Goal: Task Accomplishment & Management: Complete application form

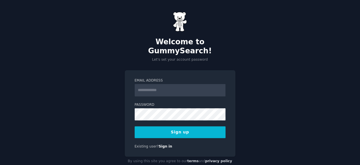
click at [174, 84] on input "Email Address" at bounding box center [180, 90] width 91 height 12
type input "**********"
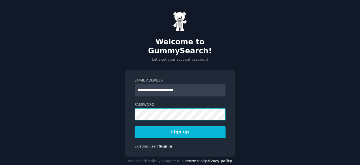
click at [135, 127] on button "Sign up" at bounding box center [180, 133] width 91 height 12
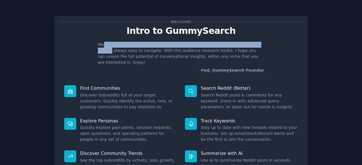
drag, startPoint x: 102, startPoint y: 44, endPoint x: 264, endPoint y: 46, distance: 162.7
click at [264, 46] on div "Welcome! I built GummySearch because Reddit is a treasure trove of information,…" at bounding box center [180, 58] width 241 height 32
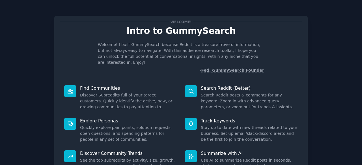
click at [190, 55] on p "Welcome! I built GummySearch because Reddit is a treasure trove of information,…" at bounding box center [181, 54] width 166 height 24
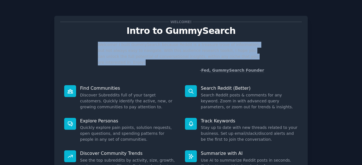
drag, startPoint x: 97, startPoint y: 45, endPoint x: 258, endPoint y: 58, distance: 162.1
click at [258, 58] on div "Welcome! I built GummySearch because Reddit is a treasure trove of information,…" at bounding box center [180, 58] width 241 height 32
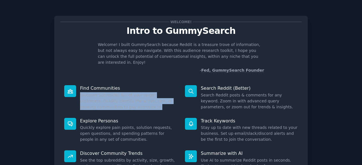
drag, startPoint x: 80, startPoint y: 90, endPoint x: 169, endPoint y: 100, distance: 89.8
click at [169, 100] on dd "Discover Subreddits full of your target customers. Quickly identify the active,…" at bounding box center [128, 101] width 97 height 18
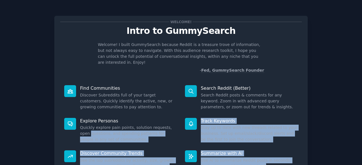
drag, startPoint x: 79, startPoint y: 125, endPoint x: 132, endPoint y: 132, distance: 53.3
click at [132, 132] on html "Welcome! Intro to GummySearch Welcome! I built GummySearch because Reddit is a …" at bounding box center [181, 82] width 362 height 165
click at [77, 130] on div "Explore Personas Quickly explore pain points, solution requests, open questions…" at bounding box center [120, 130] width 121 height 33
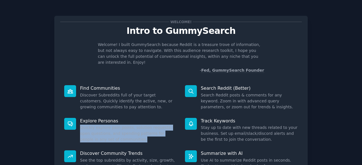
drag, startPoint x: 80, startPoint y: 123, endPoint x: 123, endPoint y: 134, distance: 43.6
click at [123, 134] on dd "Quickly explore pain points, solution requests, open questions, and spending pa…" at bounding box center [128, 134] width 97 height 18
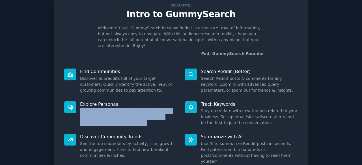
scroll to position [28, 0]
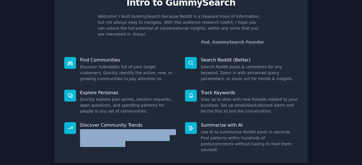
drag, startPoint x: 78, startPoint y: 126, endPoint x: 153, endPoint y: 140, distance: 76.1
click at [153, 140] on div "Discover Community Trends See the top subreddits by activity, size, growth, and…" at bounding box center [120, 137] width 121 height 39
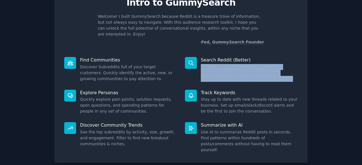
drag, startPoint x: 199, startPoint y: 61, endPoint x: 256, endPoint y: 75, distance: 59.2
click at [256, 75] on div "Search Reddit (Better) Search Reddit posts & comments for any keyword. Zoom in …" at bounding box center [241, 69] width 121 height 33
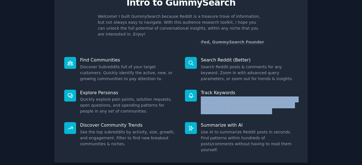
drag, startPoint x: 199, startPoint y: 94, endPoint x: 281, endPoint y: 111, distance: 83.0
click at [281, 111] on div "Track Keywords Stay up to date with new threads related to your business. Set u…" at bounding box center [241, 102] width 121 height 33
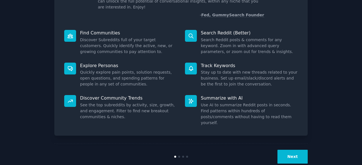
click at [201, 102] on dd "Use AI to summarize Reddit posts in seconds. Find patterns within hundreds of p…" at bounding box center [249, 114] width 97 height 24
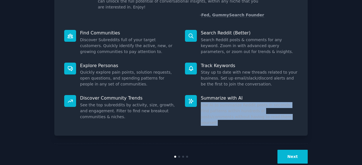
drag, startPoint x: 200, startPoint y: 100, endPoint x: 264, endPoint y: 112, distance: 64.8
click at [264, 112] on dd "Use AI to summarize Reddit posts in seconds. Find patterns within hundreds of p…" at bounding box center [249, 114] width 97 height 24
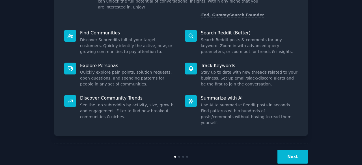
click at [178, 156] on div at bounding box center [179, 157] width 2 height 2
click at [301, 150] on button "Next" at bounding box center [292, 157] width 30 height 14
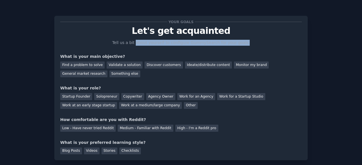
drag, startPoint x: 139, startPoint y: 36, endPoint x: 243, endPoint y: 43, distance: 104.7
click at [243, 43] on div "Your goals Let's get acquainted Tell us a bit about yourself to configure Gummy…" at bounding box center [180, 88] width 241 height 133
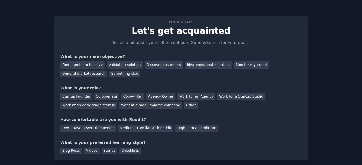
click at [29, 65] on div "Your goals Let's get acquainted Tell us a bit about yourself to configure Gummy…" at bounding box center [181, 101] width 346 height 186
click at [152, 68] on div "Discover customers" at bounding box center [163, 65] width 38 height 7
click at [66, 100] on div "Startup Founder" at bounding box center [76, 96] width 32 height 7
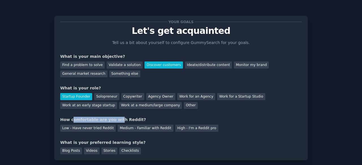
drag, startPoint x: 71, startPoint y: 120, endPoint x: 117, endPoint y: 117, distance: 46.4
click at [115, 117] on div "How comfortable are you with Reddit?" at bounding box center [180, 120] width 241 height 6
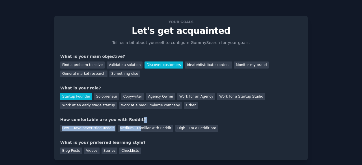
drag, startPoint x: 131, startPoint y: 117, endPoint x: 135, endPoint y: 123, distance: 7.1
click at [135, 123] on div "How comfortable are you with Reddit? Low - Have never tried Reddit Medium - Fam…" at bounding box center [180, 124] width 241 height 15
click at [173, 119] on div "How comfortable are you with Reddit?" at bounding box center [180, 120] width 241 height 6
click at [91, 130] on html "Your goals Let's get acquainted Tell us a bit about yourself to configure Gummy…" at bounding box center [181, 82] width 362 height 165
click at [71, 129] on div "Low - Have never tried Reddit" at bounding box center [87, 128] width 55 height 7
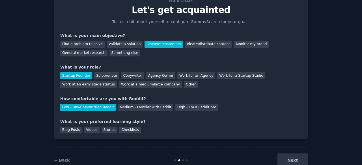
scroll to position [28, 0]
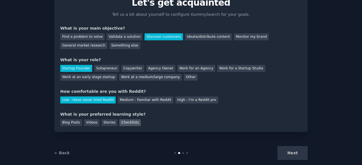
click at [131, 125] on div "Checklists" at bounding box center [129, 122] width 21 height 7
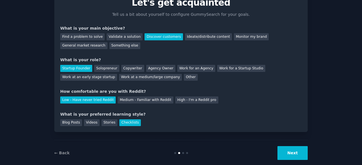
click at [291, 152] on button "Next" at bounding box center [292, 153] width 30 height 14
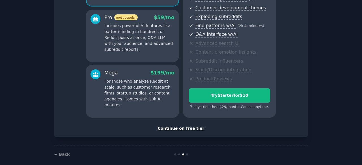
scroll to position [102, 0]
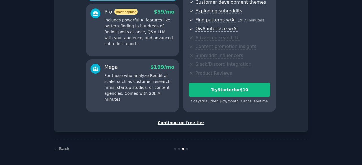
click at [189, 123] on div "Continue on free tier" at bounding box center [180, 123] width 241 height 6
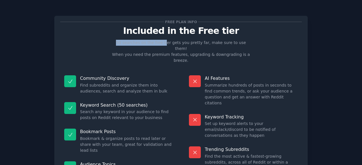
drag, startPoint x: 116, startPoint y: 43, endPoint x: 171, endPoint y: 43, distance: 55.6
click at [166, 44] on p "50 searches on the free tier gets you pretty far, make sure to use them! When y…" at bounding box center [181, 52] width 142 height 24
click at [179, 44] on p "50 searches on the free tier gets you pretty far, make sure to use them! When y…" at bounding box center [181, 52] width 142 height 24
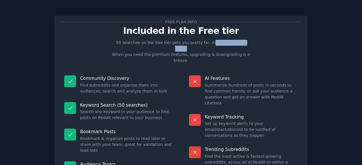
drag, startPoint x: 206, startPoint y: 44, endPoint x: 262, endPoint y: 45, distance: 56.5
click at [262, 45] on div "Free plan info Included in the Free tier 50 searches on the free tier gets you …" at bounding box center [180, 112] width 241 height 180
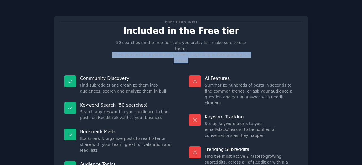
drag, startPoint x: 108, startPoint y: 50, endPoint x: 252, endPoint y: 50, distance: 143.5
click at [252, 50] on div "Free plan info Included in the Free tier 50 searches on the free tier gets you …" at bounding box center [180, 112] width 241 height 180
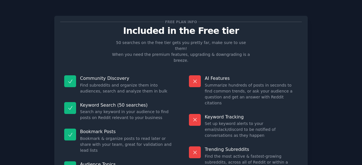
click at [152, 82] on dd "Find subreddits and organize them into audiences, search and analyze them in bu…" at bounding box center [126, 88] width 93 height 12
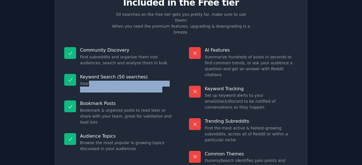
drag, startPoint x: 86, startPoint y: 73, endPoint x: 152, endPoint y: 79, distance: 65.8
click at [152, 81] on dd "Search any keyword in your audience to find posts on Reddit relevant to your bu…" at bounding box center [126, 87] width 93 height 12
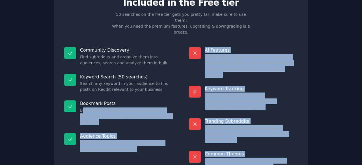
drag, startPoint x: 81, startPoint y: 99, endPoint x: 157, endPoint y: 104, distance: 76.5
click at [157, 104] on html "Free plan info Included in the Free tier 50 searches on the free tier gets you …" at bounding box center [181, 82] width 362 height 165
click at [162, 108] on dd "Bookmark & organize posts to read later or share with your team, great for vali…" at bounding box center [126, 117] width 93 height 18
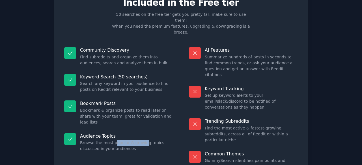
drag, startPoint x: 112, startPoint y: 125, endPoint x: 144, endPoint y: 125, distance: 31.4
click at [144, 140] on dd "Browse the most popular & growing topics discussed in your audiences" at bounding box center [126, 146] width 93 height 12
click at [90, 140] on dd "Browse the most popular & growing topics discussed in your audiences" at bounding box center [126, 146] width 93 height 12
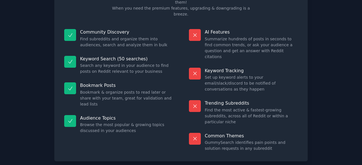
scroll to position [55, 0]
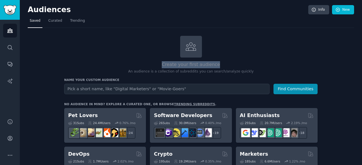
drag, startPoint x: 164, startPoint y: 62, endPoint x: 217, endPoint y: 62, distance: 53.4
click at [217, 62] on h2 "Create your first audience" at bounding box center [190, 64] width 253 height 7
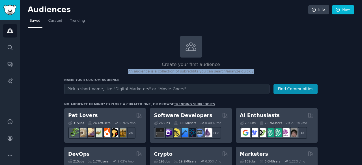
drag, startPoint x: 130, startPoint y: 72, endPoint x: 247, endPoint y: 72, distance: 116.9
click at [247, 72] on p "An audience is a collection of subreddits you can search/analyze quickly" at bounding box center [190, 71] width 253 height 5
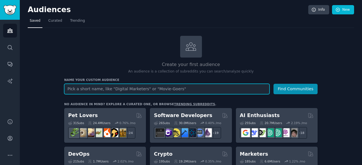
click at [158, 93] on input "text" at bounding box center [166, 89] width 205 height 10
paste input "AI roleplay"
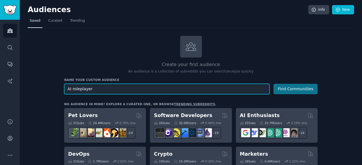
type input "AI roleplayer"
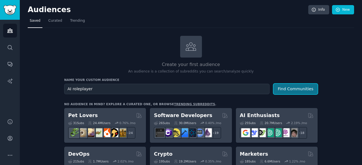
click at [301, 91] on button "Find Communities" at bounding box center [295, 89] width 44 height 10
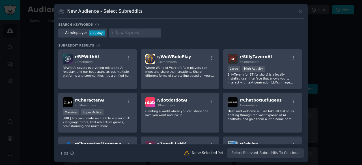
click at [89, 31] on div "2.2 / day" at bounding box center [97, 33] width 16 height 5
drag, startPoint x: 88, startPoint y: 31, endPoint x: 99, endPoint y: 32, distance: 11.0
click at [99, 32] on div "2.2 / day" at bounding box center [97, 33] width 16 height 5
click at [70, 155] on button "Search Tips Tips" at bounding box center [67, 154] width 18 height 10
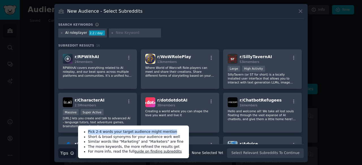
drag, startPoint x: 175, startPoint y: 132, endPoint x: 85, endPoint y: 132, distance: 89.5
click at [85, 132] on ul "Pick 2-4 words your target audience might mention Short & broad synonyms for yo…" at bounding box center [133, 142] width 107 height 29
click at [81, 152] on ul "Pick 2-4 words your target audience might mention Short & broad synonyms for yo…" at bounding box center [133, 142] width 107 height 29
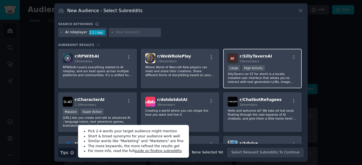
click at [278, 72] on p "SillyTavern (or ST for short) is a locally installed user interface that allows…" at bounding box center [261, 78] width 69 height 12
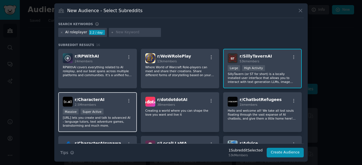
click at [92, 126] on p "[URL] lets you create and talk to advanced AI - language tutors, text adventure…" at bounding box center [97, 122] width 69 height 12
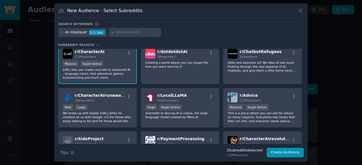
scroll to position [56, 0]
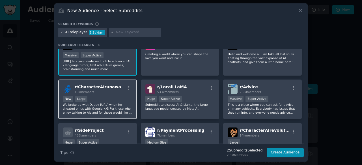
click at [128, 91] on div at bounding box center [128, 89] width 7 height 7
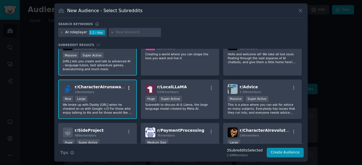
click at [128, 88] on icon "button" at bounding box center [128, 88] width 5 height 5
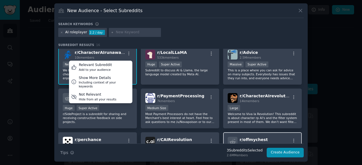
scroll to position [63, 0]
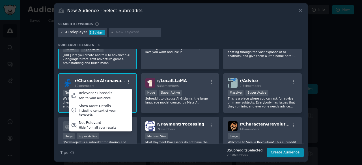
click at [126, 79] on icon "button" at bounding box center [128, 81] width 5 height 5
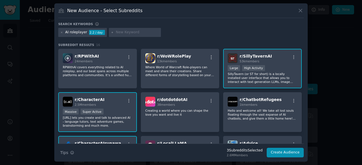
scroll to position [0, 0]
